Goal: Task Accomplishment & Management: Complete application form

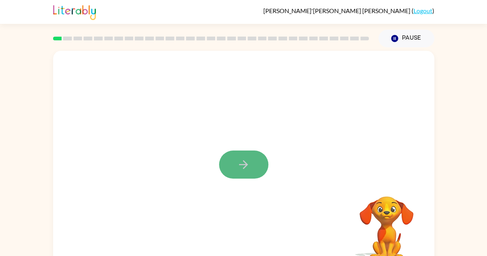
click at [250, 159] on button "button" at bounding box center [243, 164] width 49 height 28
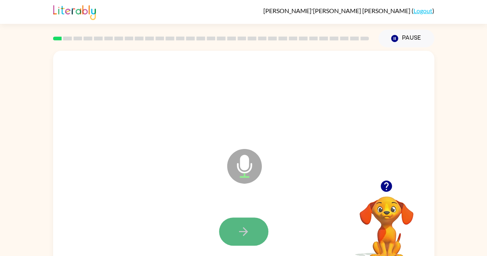
click at [253, 229] on button "button" at bounding box center [243, 231] width 49 height 28
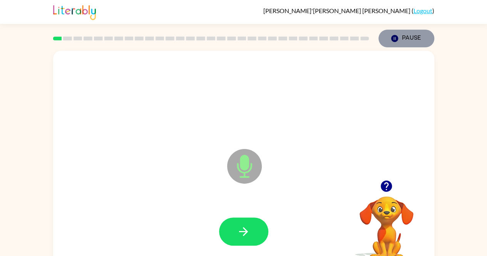
click at [398, 42] on icon "Pause" at bounding box center [394, 38] width 8 height 8
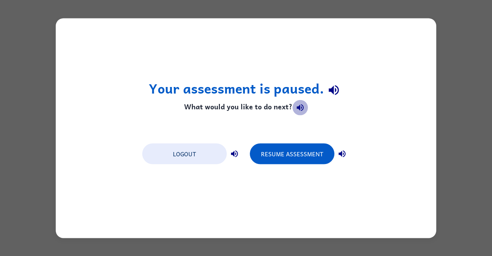
click at [296, 110] on icon "button" at bounding box center [300, 107] width 9 height 9
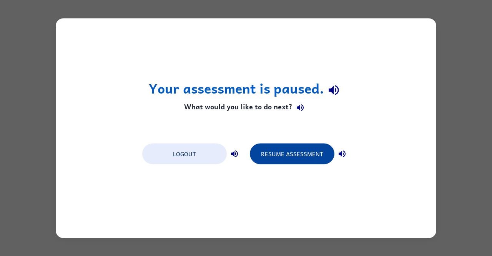
click at [277, 150] on button "Resume Assessment" at bounding box center [292, 153] width 85 height 21
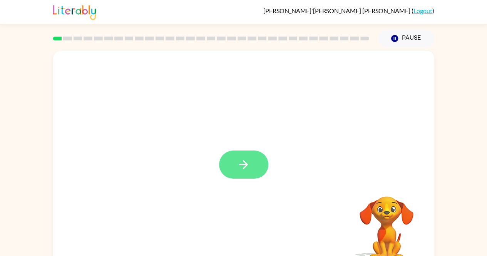
click at [252, 165] on button "button" at bounding box center [243, 164] width 49 height 28
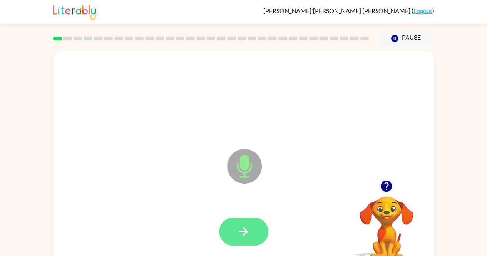
click at [243, 233] on icon "button" at bounding box center [243, 231] width 13 height 13
click at [253, 235] on button "button" at bounding box center [243, 231] width 49 height 28
click at [250, 230] on button "button" at bounding box center [243, 231] width 49 height 28
click at [259, 230] on button "button" at bounding box center [243, 231] width 49 height 28
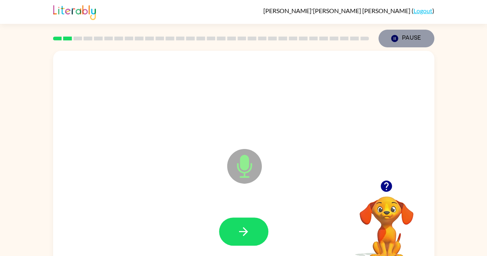
click at [395, 36] on icon "button" at bounding box center [393, 38] width 7 height 7
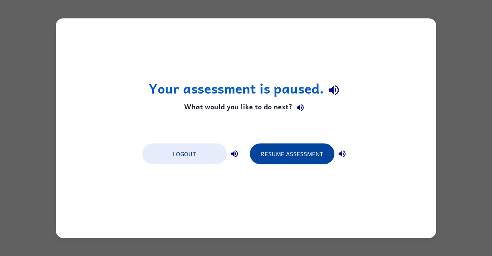
click at [296, 152] on button "Resume Assessment" at bounding box center [292, 153] width 85 height 21
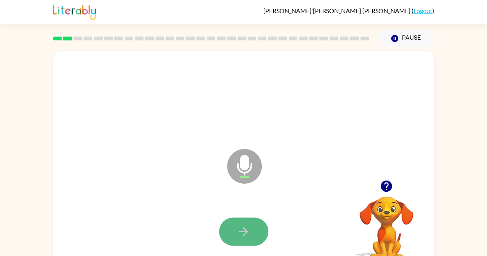
click at [242, 235] on icon "button" at bounding box center [243, 231] width 13 height 13
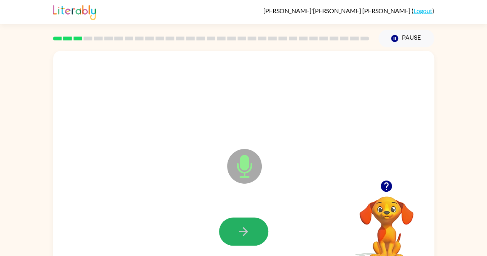
click at [242, 235] on icon "button" at bounding box center [243, 231] width 13 height 13
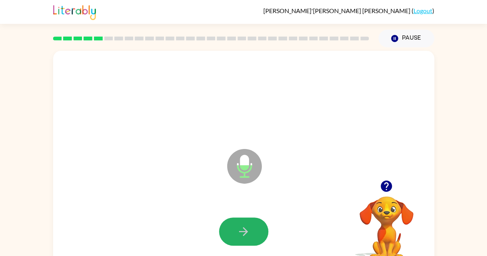
click at [242, 235] on icon "button" at bounding box center [243, 231] width 13 height 13
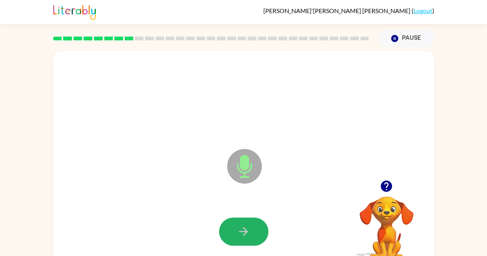
click at [242, 235] on icon "button" at bounding box center [243, 231] width 13 height 13
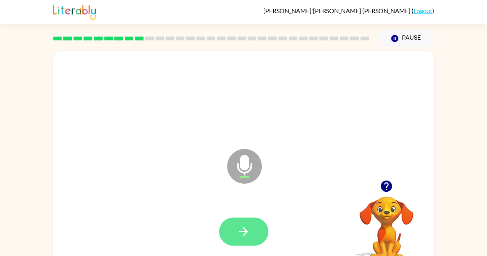
click at [259, 235] on button "button" at bounding box center [243, 231] width 49 height 28
click at [254, 231] on button "button" at bounding box center [243, 231] width 49 height 28
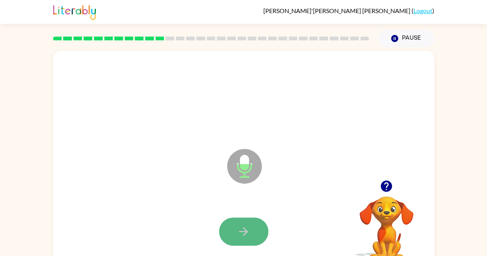
click at [235, 220] on button "button" at bounding box center [243, 231] width 49 height 28
click at [252, 235] on button "button" at bounding box center [243, 231] width 49 height 28
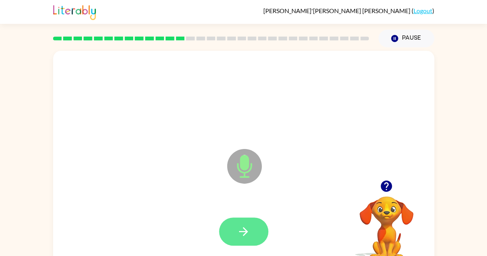
click at [252, 230] on button "button" at bounding box center [243, 231] width 49 height 28
click at [249, 221] on button "button" at bounding box center [243, 231] width 49 height 28
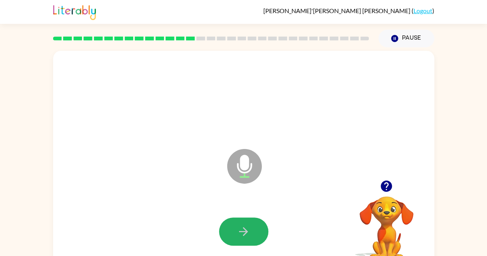
click at [249, 221] on button "button" at bounding box center [243, 231] width 49 height 28
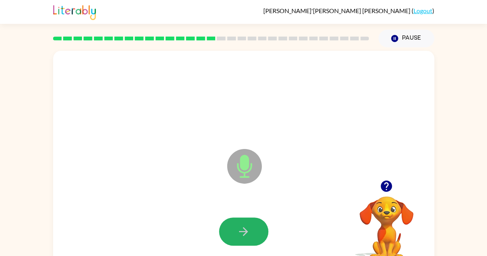
click at [249, 221] on button "button" at bounding box center [243, 231] width 49 height 28
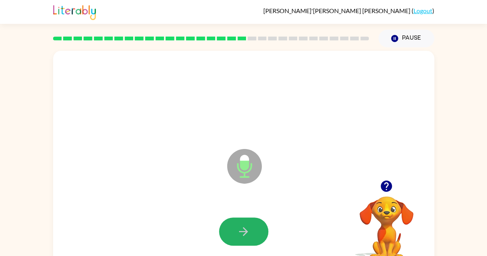
click at [249, 221] on button "button" at bounding box center [243, 231] width 49 height 28
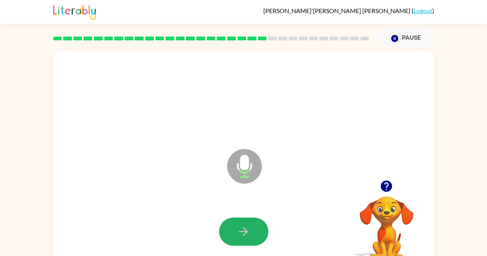
click at [249, 221] on button "button" at bounding box center [243, 231] width 49 height 28
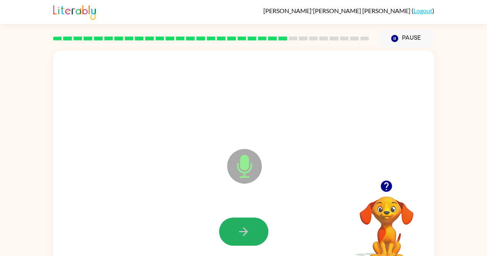
click at [249, 221] on button "button" at bounding box center [243, 231] width 49 height 28
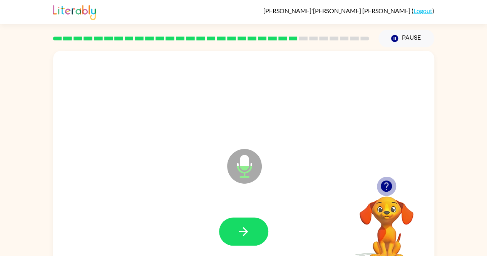
scroll to position [0, 0]
click at [381, 182] on icon "button" at bounding box center [385, 185] width 13 height 13
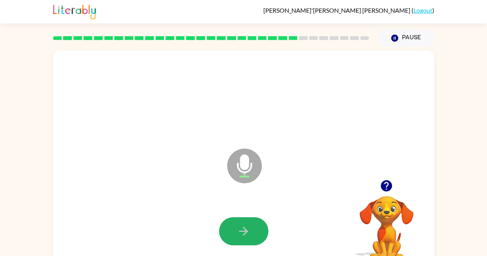
click at [249, 221] on button "button" at bounding box center [243, 231] width 49 height 28
click at [249, 225] on icon "button" at bounding box center [243, 230] width 13 height 13
click at [240, 230] on icon "button" at bounding box center [243, 231] width 9 height 9
click at [249, 232] on icon "button" at bounding box center [243, 230] width 13 height 13
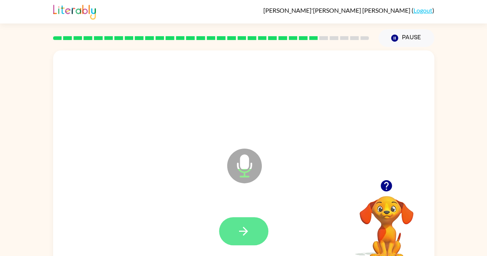
click at [256, 240] on button "button" at bounding box center [243, 231] width 49 height 28
click at [259, 228] on button "button" at bounding box center [243, 231] width 49 height 28
click at [248, 227] on icon "button" at bounding box center [243, 230] width 13 height 13
click at [251, 237] on button "button" at bounding box center [243, 231] width 49 height 28
click at [249, 229] on icon "button" at bounding box center [243, 230] width 13 height 13
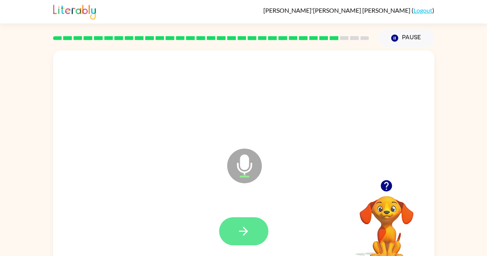
click at [245, 231] on icon "button" at bounding box center [243, 231] width 9 height 9
click at [250, 228] on button "button" at bounding box center [243, 231] width 49 height 28
click at [255, 230] on button "button" at bounding box center [243, 231] width 49 height 28
click at [239, 226] on icon "button" at bounding box center [243, 230] width 13 height 13
click at [249, 231] on icon "button" at bounding box center [243, 230] width 13 height 13
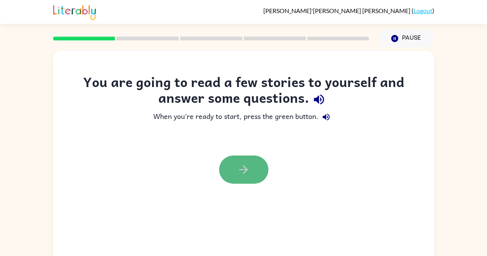
click at [242, 168] on icon "button" at bounding box center [243, 169] width 13 height 13
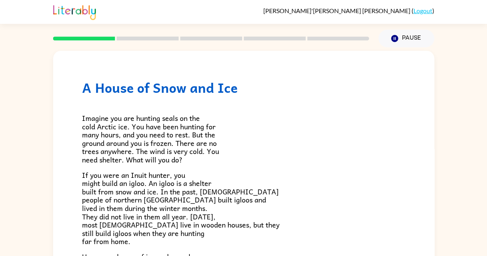
click at [375, 161] on p "Imagine you are hunting seals on the cold Arctic ice. You have been hunting for…" at bounding box center [243, 139] width 323 height 50
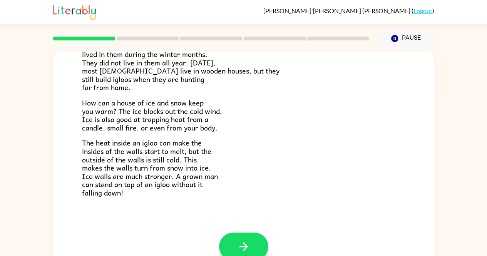
scroll to position [155, 0]
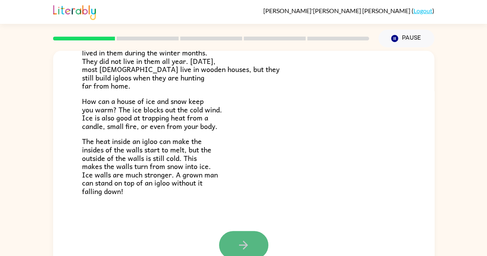
click at [229, 239] on button "button" at bounding box center [243, 245] width 49 height 28
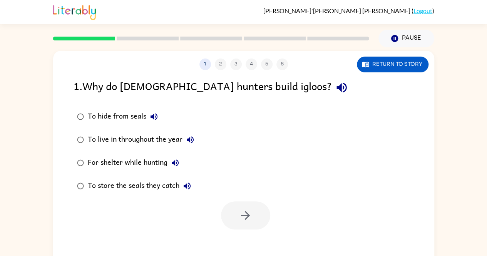
scroll to position [0, 0]
click at [336, 87] on icon "button" at bounding box center [341, 88] width 10 height 10
click at [335, 83] on icon "button" at bounding box center [341, 87] width 13 height 13
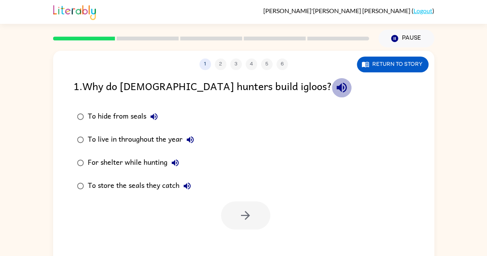
click at [335, 83] on icon "button" at bounding box center [341, 87] width 13 height 13
click at [171, 158] on icon "button" at bounding box center [174, 162] width 9 height 9
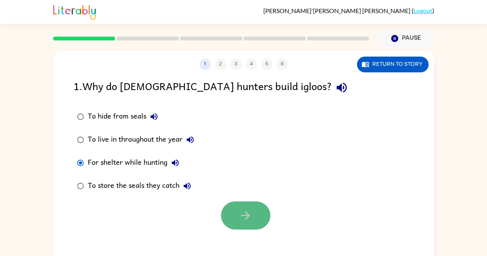
click at [245, 207] on button "button" at bounding box center [245, 215] width 49 height 28
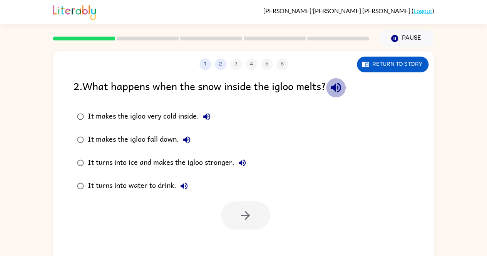
click at [336, 82] on icon "button" at bounding box center [335, 87] width 13 height 13
click at [208, 114] on icon "button" at bounding box center [206, 116] width 7 height 7
click at [183, 138] on icon "button" at bounding box center [186, 139] width 9 height 9
click at [235, 160] on button "It turns into ice and makes the igloo stronger." at bounding box center [241, 162] width 15 height 15
click at [178, 187] on button "It turns into water to drink." at bounding box center [183, 185] width 15 height 15
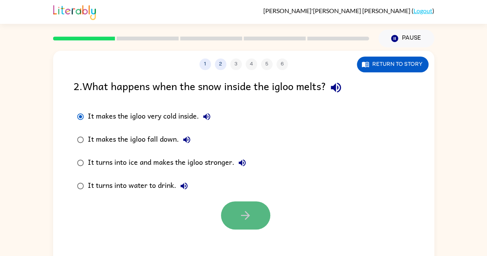
click at [236, 205] on button "button" at bounding box center [245, 215] width 49 height 28
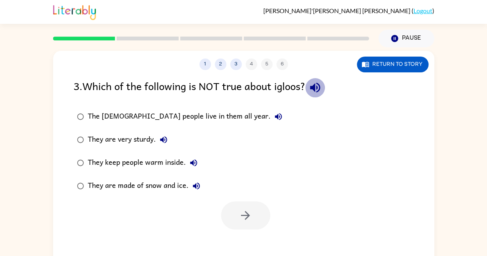
click at [315, 89] on icon "button" at bounding box center [315, 88] width 10 height 10
click at [274, 112] on icon "button" at bounding box center [278, 116] width 9 height 9
click at [164, 137] on icon "button" at bounding box center [163, 139] width 9 height 9
click at [192, 163] on icon "button" at bounding box center [193, 162] width 7 height 7
click at [195, 182] on icon "button" at bounding box center [196, 185] width 9 height 9
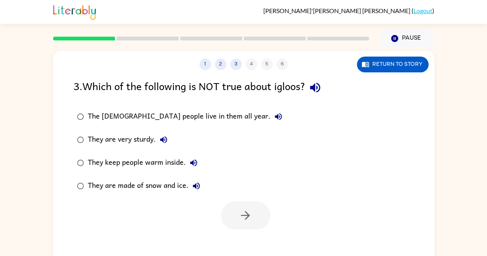
click at [180, 163] on div "They keep people warm inside." at bounding box center [144, 162] width 113 height 15
click at [240, 226] on button "button" at bounding box center [245, 215] width 49 height 28
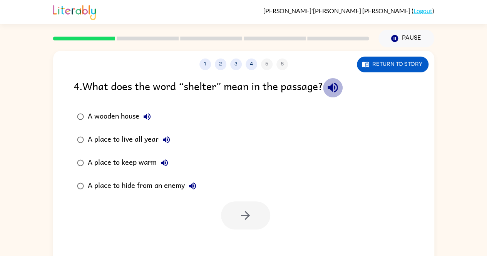
click at [336, 90] on icon "button" at bounding box center [332, 87] width 13 height 13
click at [149, 120] on icon "button" at bounding box center [146, 116] width 9 height 9
click at [164, 144] on icon "button" at bounding box center [166, 139] width 9 height 9
click at [164, 167] on icon "button" at bounding box center [164, 162] width 9 height 9
click at [190, 188] on icon "button" at bounding box center [192, 185] width 9 height 9
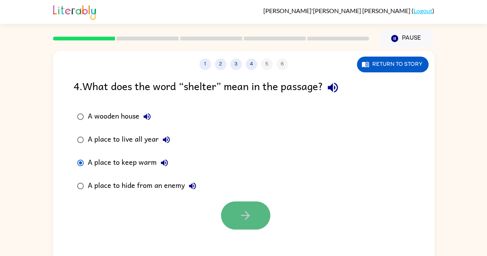
click at [244, 210] on icon "button" at bounding box center [245, 214] width 13 height 13
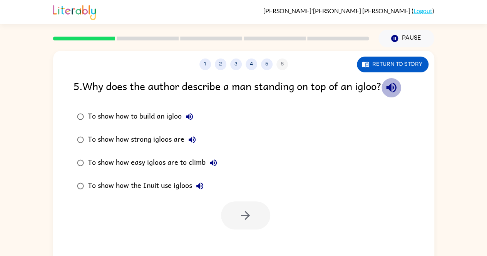
click at [394, 84] on icon "button" at bounding box center [391, 88] width 10 height 10
click at [397, 90] on icon "button" at bounding box center [390, 87] width 13 height 13
click at [191, 117] on icon "button" at bounding box center [189, 116] width 7 height 7
click at [189, 140] on icon "button" at bounding box center [191, 139] width 7 height 7
click at [211, 164] on icon "button" at bounding box center [213, 162] width 7 height 7
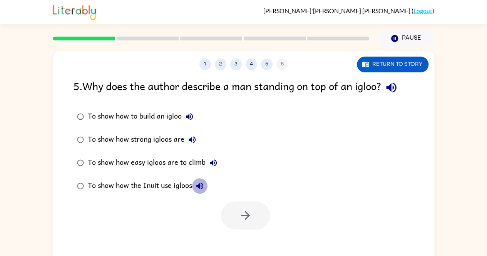
click at [198, 182] on icon "button" at bounding box center [199, 185] width 9 height 9
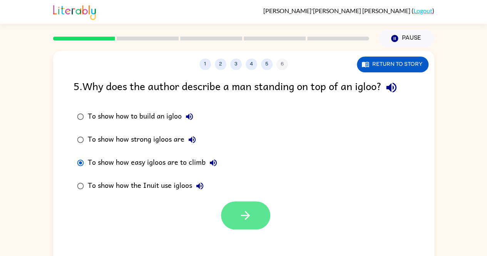
click at [247, 215] on div "5 . Why does the author describe a man standing on top of an igloo? To show how…" at bounding box center [243, 154] width 381 height 152
click at [221, 208] on div at bounding box center [245, 215] width 49 height 28
click at [229, 212] on button "button" at bounding box center [245, 215] width 49 height 28
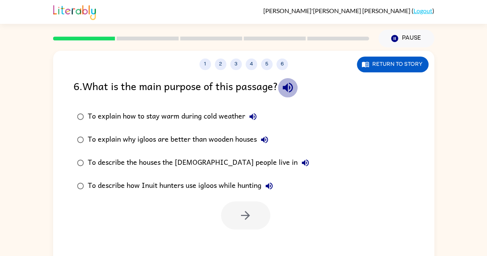
click at [289, 87] on icon "button" at bounding box center [287, 88] width 10 height 10
click at [250, 117] on icon "button" at bounding box center [252, 116] width 7 height 7
drag, startPoint x: 250, startPoint y: 117, endPoint x: 265, endPoint y: 140, distance: 27.3
click at [265, 140] on div "To explain how to stay warm during cold weather To explain why igloos are bette…" at bounding box center [197, 151] width 249 height 92
click at [265, 141] on icon "button" at bounding box center [264, 139] width 9 height 9
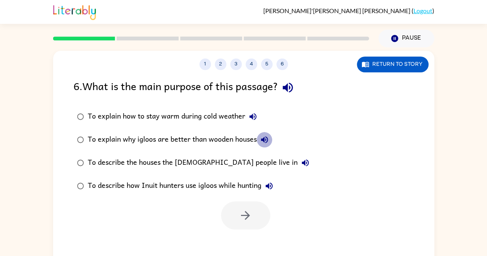
click at [265, 141] on icon "button" at bounding box center [264, 139] width 9 height 9
click at [198, 154] on label "To describe the houses the [DEMOGRAPHIC_DATA] people live in" at bounding box center [192, 162] width 247 height 23
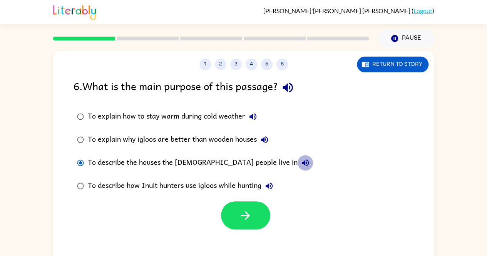
click at [300, 160] on icon "button" at bounding box center [304, 162] width 9 height 9
click at [269, 182] on icon "button" at bounding box center [268, 185] width 9 height 9
click at [217, 163] on div "To describe the houses the [DEMOGRAPHIC_DATA] people live in" at bounding box center [200, 162] width 225 height 15
click at [217, 160] on div "To describe the houses the [DEMOGRAPHIC_DATA] people live in" at bounding box center [200, 162] width 225 height 15
click at [235, 211] on button "button" at bounding box center [245, 215] width 49 height 28
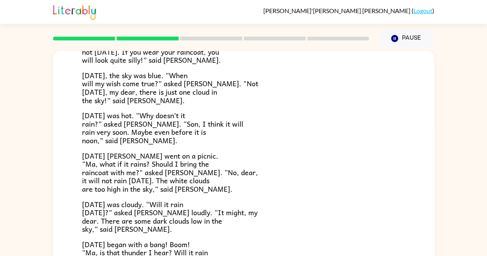
scroll to position [138, 0]
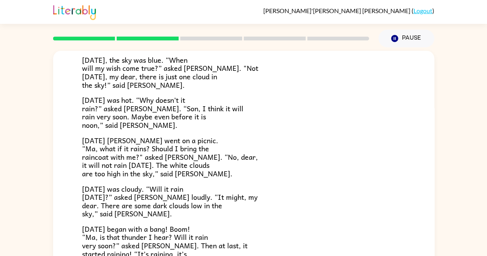
click at [199, 103] on span "[DATE] was hot. “Why doesn’t it rain?” asked [PERSON_NAME]. “Son, I think it wi…" at bounding box center [162, 112] width 161 height 36
click at [85, 157] on span "[DATE] [PERSON_NAME] went on a picnic. “Ma, what if it rains? Should I bring th…" at bounding box center [170, 157] width 176 height 44
click at [85, 163] on span "[DATE] [PERSON_NAME] went on a picnic. “Ma, what if it rains? Should I bring th…" at bounding box center [170, 157] width 176 height 44
click at [121, 150] on span "[DATE] [PERSON_NAME] went on a picnic. “Ma, what if it rains? Should I bring th…" at bounding box center [170, 157] width 176 height 44
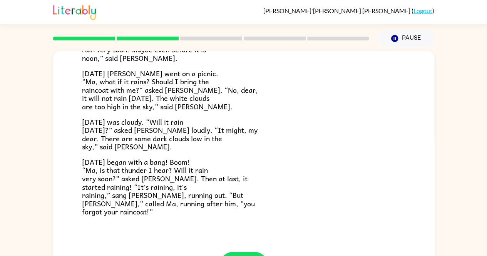
scroll to position [220, 0]
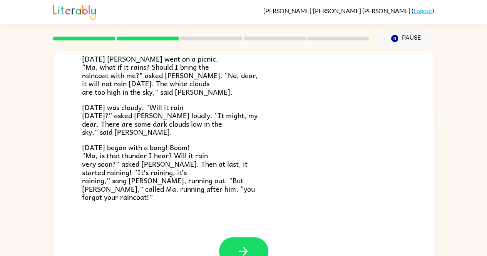
click at [226, 234] on div "[PERSON_NAME] and the Rain [DATE], [PERSON_NAME]'s parents got him a red rainco…" at bounding box center [243, 34] width 381 height 406
click at [230, 245] on button "button" at bounding box center [243, 251] width 49 height 28
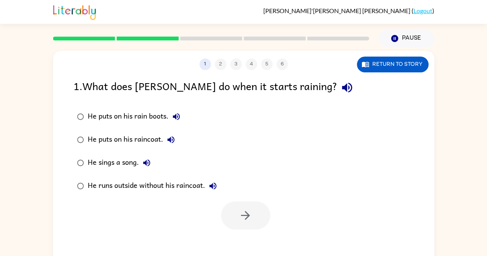
scroll to position [0, 0]
click at [340, 92] on icon "button" at bounding box center [346, 87] width 13 height 13
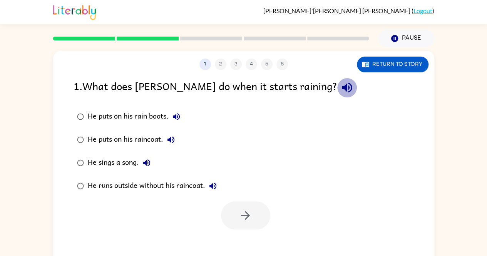
click at [340, 92] on icon "button" at bounding box center [346, 87] width 13 height 13
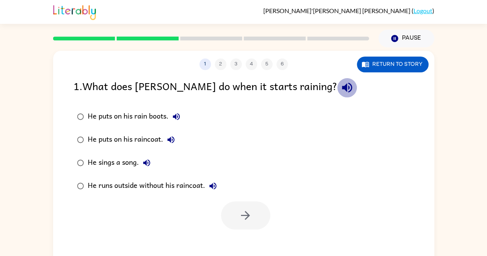
click at [340, 92] on icon "button" at bounding box center [346, 87] width 13 height 13
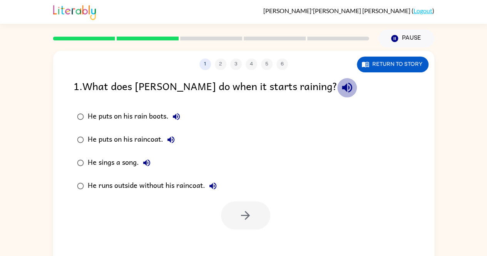
click at [340, 92] on icon "button" at bounding box center [346, 87] width 13 height 13
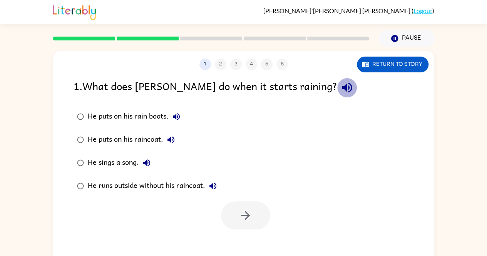
click at [340, 92] on icon "button" at bounding box center [346, 87] width 13 height 13
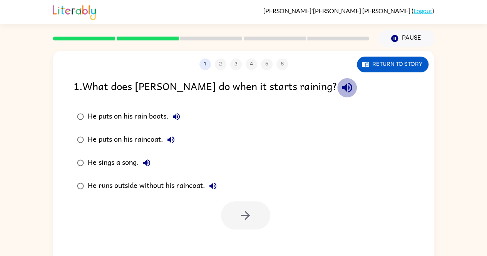
click at [340, 92] on icon "button" at bounding box center [346, 87] width 13 height 13
click at [279, 61] on div "1 2 3 4 5 6" at bounding box center [243, 64] width 381 height 12
click at [340, 89] on icon "button" at bounding box center [346, 87] width 13 height 13
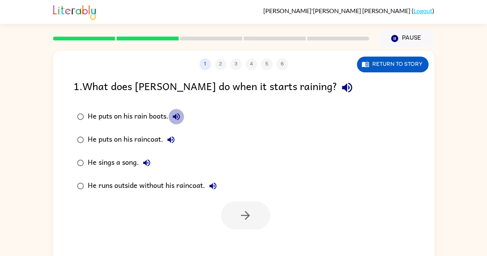
click at [178, 113] on icon "button" at bounding box center [176, 116] width 9 height 9
click at [172, 133] on button "He puts on his raincoat." at bounding box center [170, 139] width 15 height 15
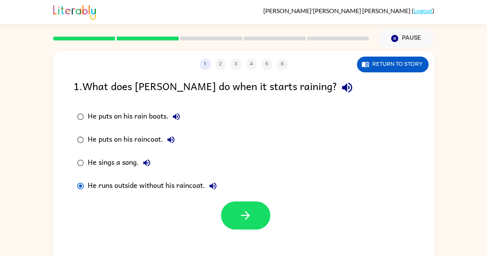
click at [208, 199] on div "1 . What does [PERSON_NAME] do when it starts raining? He puts on his rain boot…" at bounding box center [243, 154] width 381 height 152
click at [247, 204] on button "button" at bounding box center [245, 215] width 49 height 28
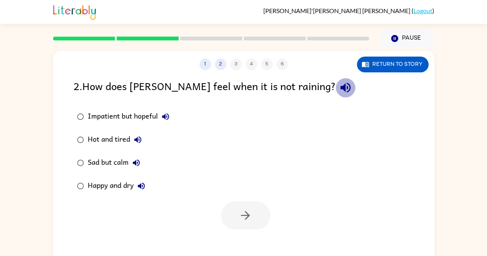
click at [340, 91] on icon "button" at bounding box center [345, 88] width 10 height 10
click at [340, 83] on icon "button" at bounding box center [345, 88] width 10 height 10
click at [83, 160] on label "Sad but calm" at bounding box center [123, 162] width 108 height 23
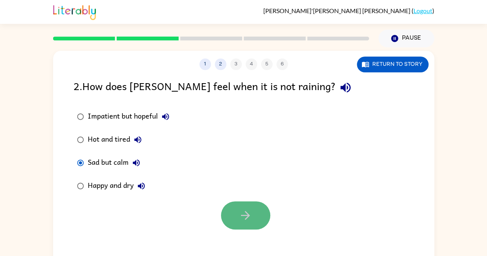
click at [246, 208] on button "button" at bounding box center [245, 215] width 49 height 28
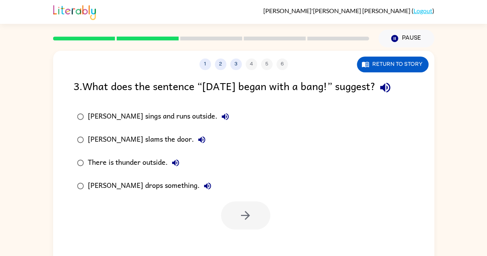
click at [390, 83] on icon "button" at bounding box center [384, 87] width 13 height 13
click at [299, 98] on div "3 . What does the sentence “[DATE] began with a bang!” suggest? [PERSON_NAME] s…" at bounding box center [243, 154] width 381 height 152
click at [217, 110] on button "[PERSON_NAME] sings and runs outside." at bounding box center [224, 115] width 15 height 15
click at [197, 138] on icon "button" at bounding box center [201, 139] width 9 height 9
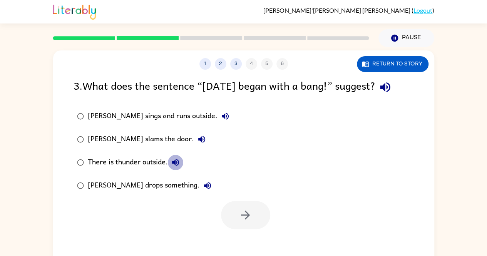
click at [174, 157] on button "There is thunder outside." at bounding box center [175, 162] width 15 height 15
click at [203, 182] on icon "button" at bounding box center [207, 185] width 9 height 9
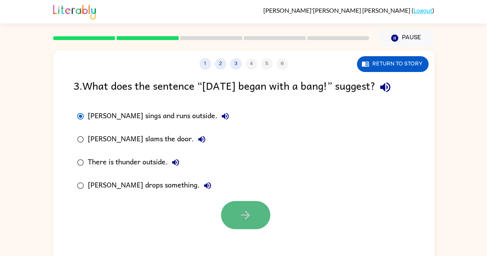
click at [238, 217] on button "button" at bounding box center [245, 215] width 49 height 28
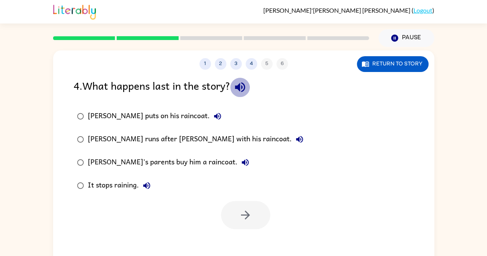
click at [239, 87] on icon "button" at bounding box center [240, 87] width 10 height 10
click at [214, 117] on icon "button" at bounding box center [217, 116] width 7 height 7
click at [295, 137] on icon "button" at bounding box center [299, 139] width 9 height 9
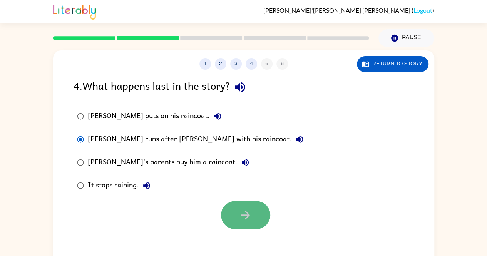
click at [237, 215] on button "button" at bounding box center [245, 215] width 49 height 28
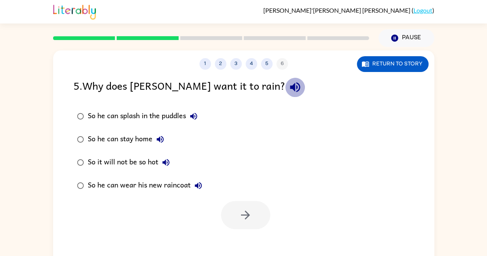
click at [290, 86] on icon "button" at bounding box center [295, 87] width 10 height 10
click at [195, 112] on icon "button" at bounding box center [193, 116] width 9 height 9
click at [161, 136] on icon "button" at bounding box center [159, 139] width 9 height 9
click at [161, 136] on icon "button" at bounding box center [160, 139] width 7 height 7
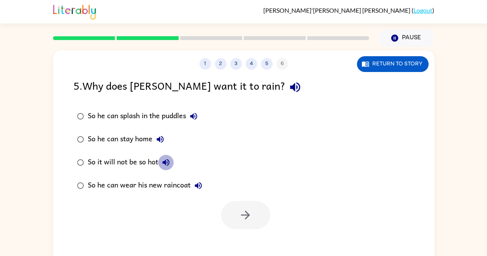
click at [166, 159] on icon "button" at bounding box center [165, 162] width 9 height 9
click at [202, 179] on button "So he can wear his new raincoat" at bounding box center [197, 185] width 15 height 15
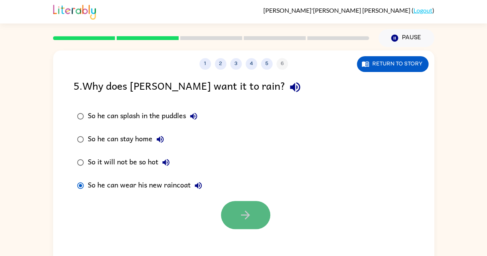
click at [242, 210] on icon "button" at bounding box center [245, 214] width 13 height 13
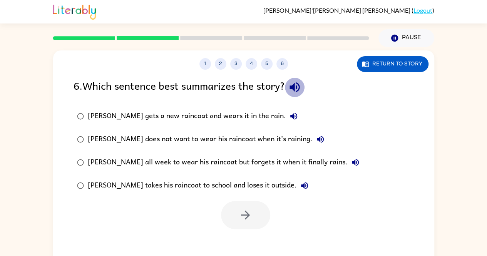
click at [297, 83] on icon "button" at bounding box center [294, 86] width 13 height 13
click at [289, 112] on icon "button" at bounding box center [293, 116] width 9 height 9
click at [315, 135] on icon "button" at bounding box center [319, 139] width 9 height 9
click at [350, 158] on icon "button" at bounding box center [354, 162] width 9 height 9
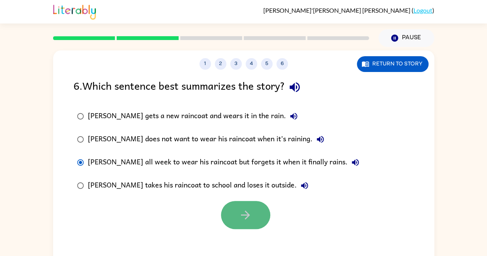
click at [233, 218] on button "button" at bounding box center [245, 215] width 49 height 28
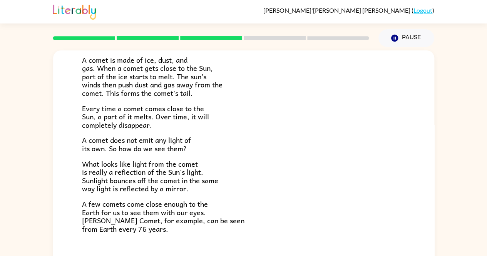
scroll to position [123, 0]
